Goal: Transaction & Acquisition: Purchase product/service

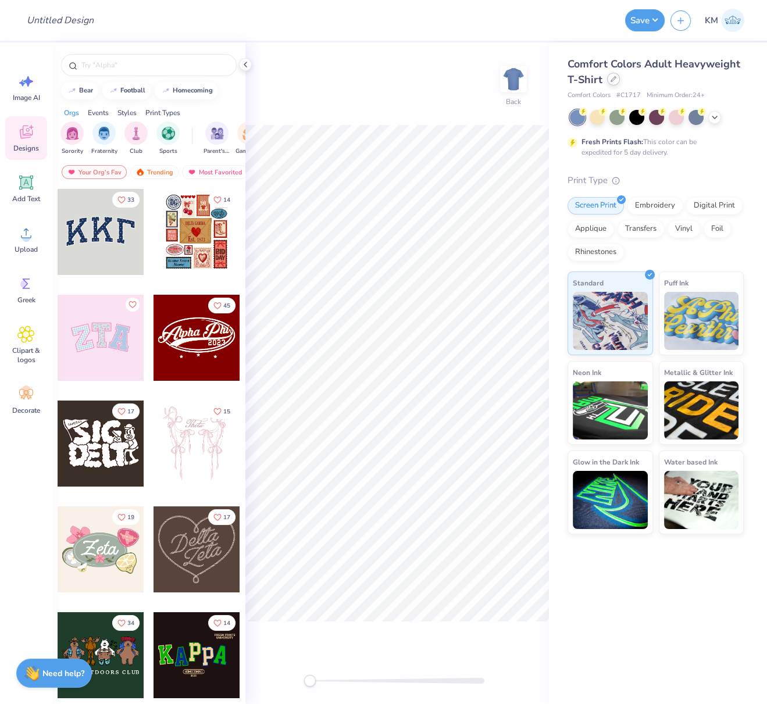
click at [612, 84] on div at bounding box center [613, 79] width 13 height 13
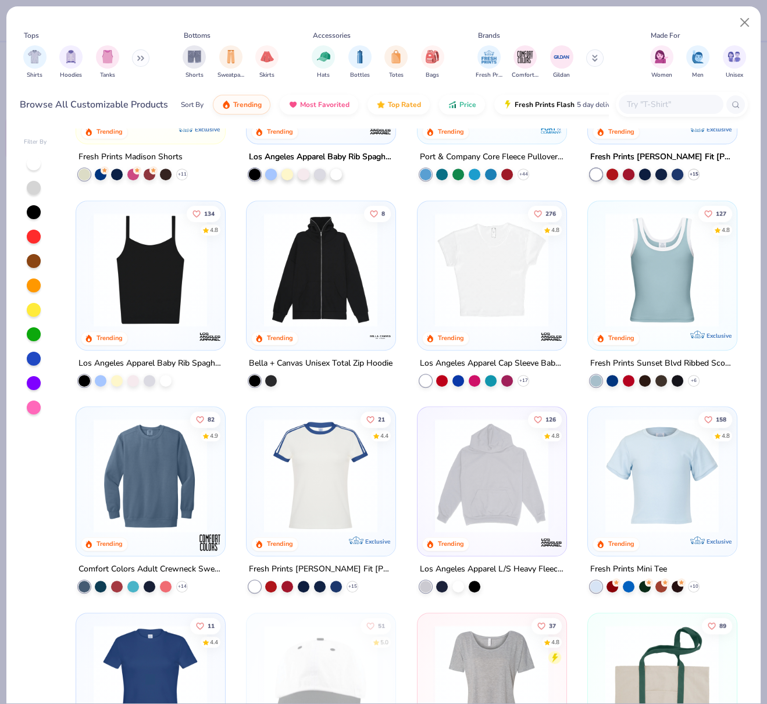
scroll to position [964, 0]
click at [518, 378] on icon at bounding box center [522, 379] width 9 height 9
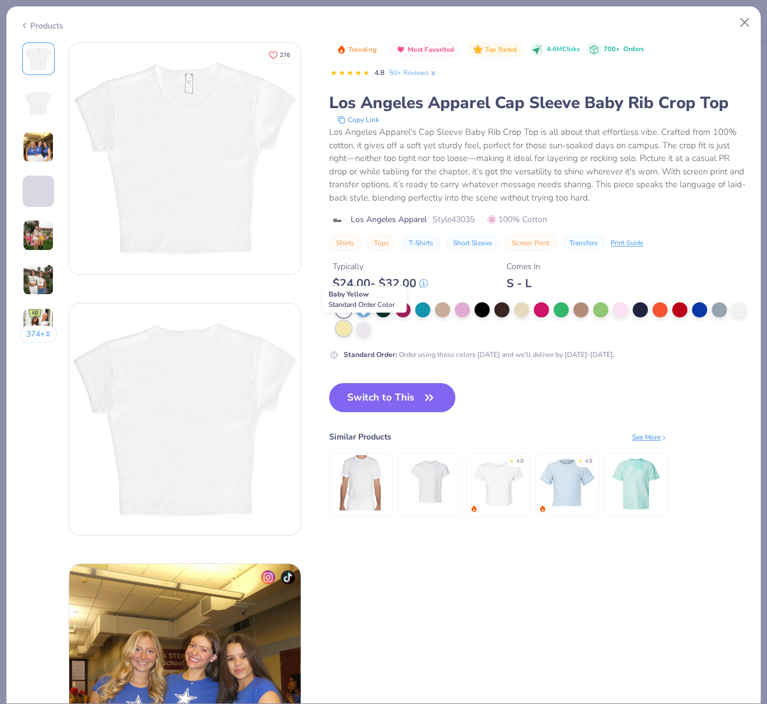
click at [351, 326] on div at bounding box center [343, 328] width 15 height 15
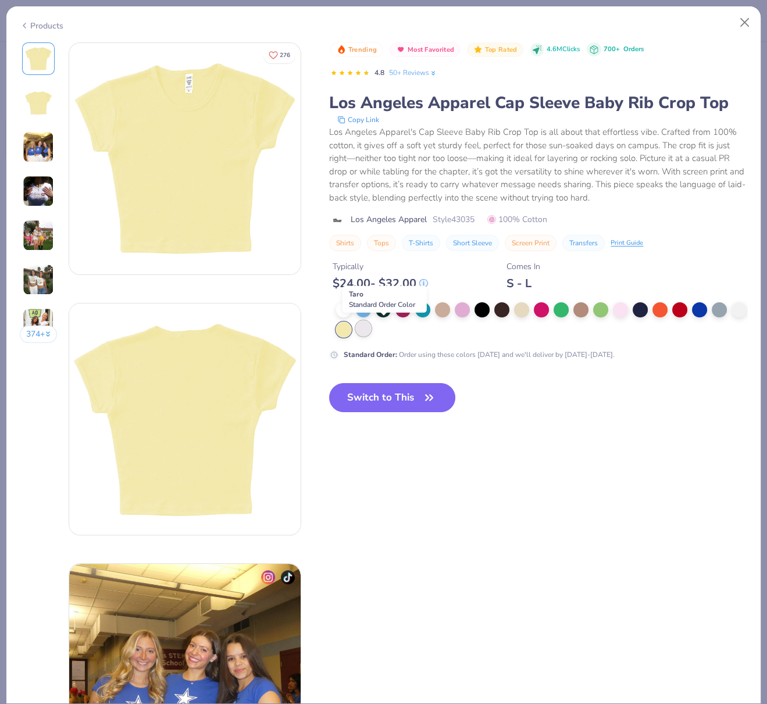
click at [371, 329] on div at bounding box center [363, 328] width 15 height 15
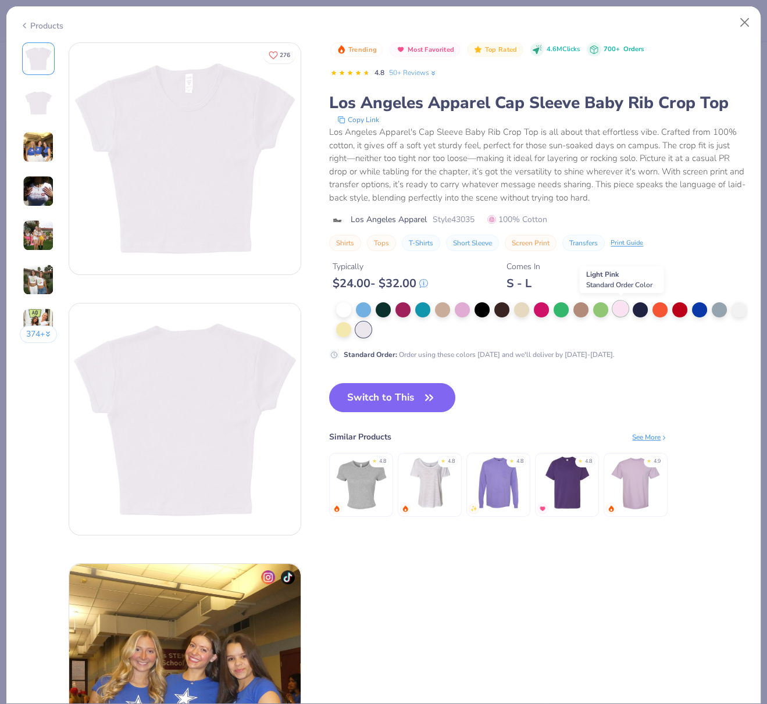
click at [619, 310] on div at bounding box center [620, 308] width 15 height 15
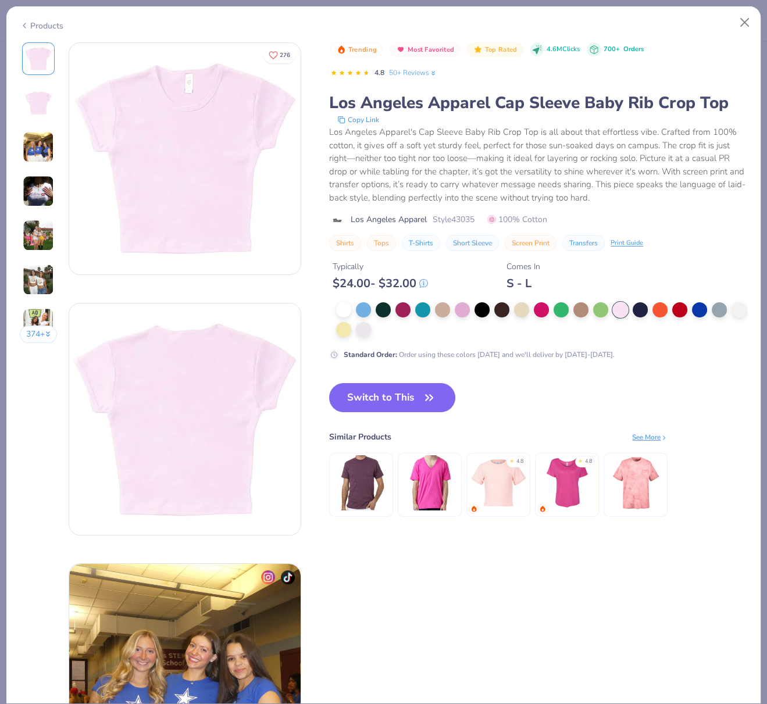
click at [416, 399] on button "Switch to This" at bounding box center [392, 397] width 126 height 29
